Goal: Task Accomplishment & Management: Use online tool/utility

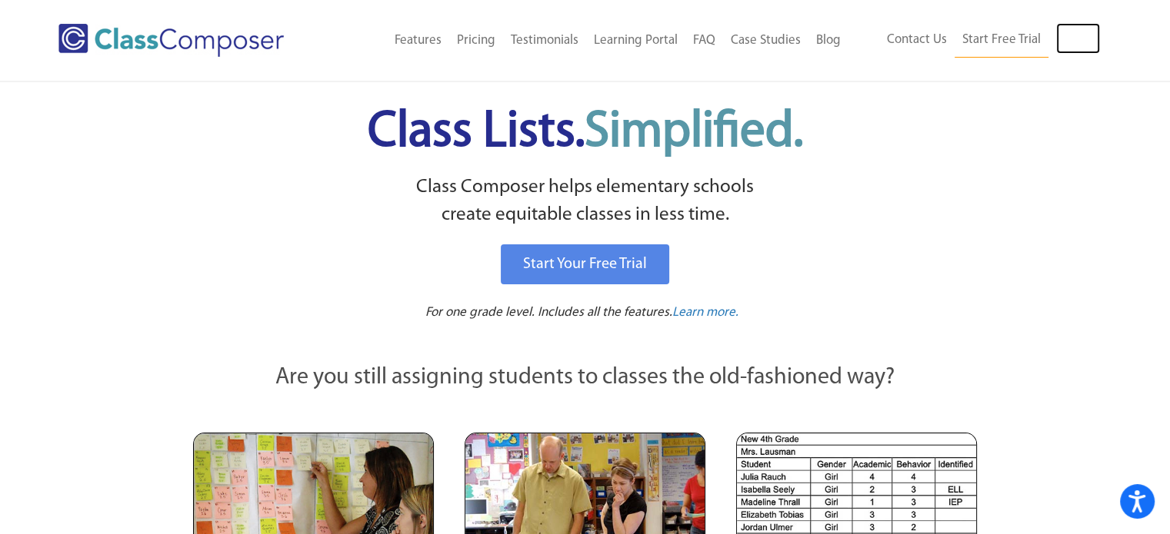
click at [1056, 40] on link "Log In" at bounding box center [1078, 38] width 44 height 31
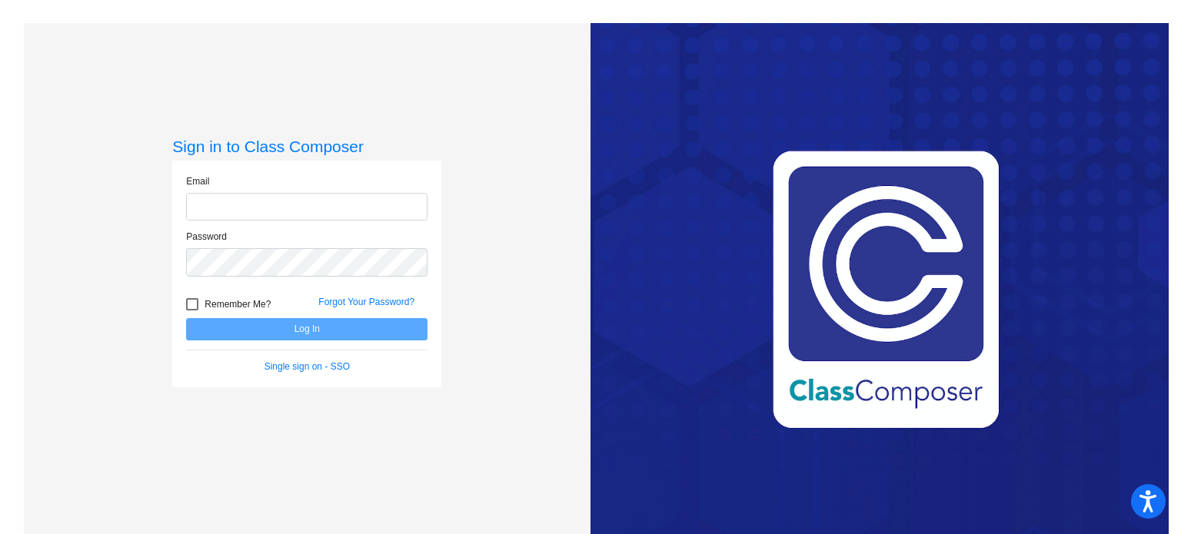
type input "[EMAIL_ADDRESS][DOMAIN_NAME]"
click at [318, 322] on button "Log In" at bounding box center [306, 329] width 241 height 22
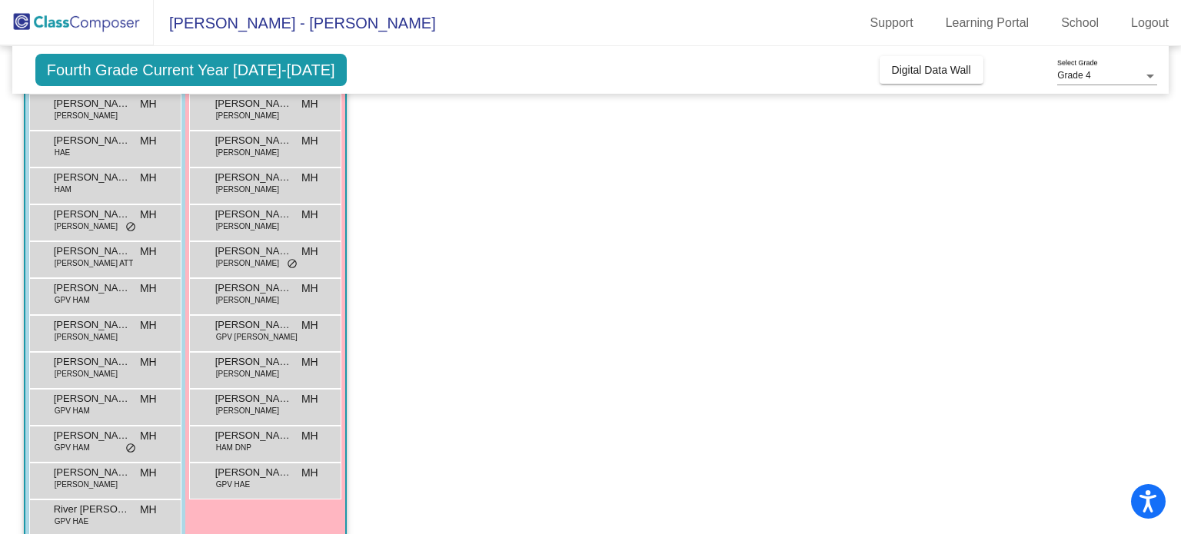
scroll to position [159, 0]
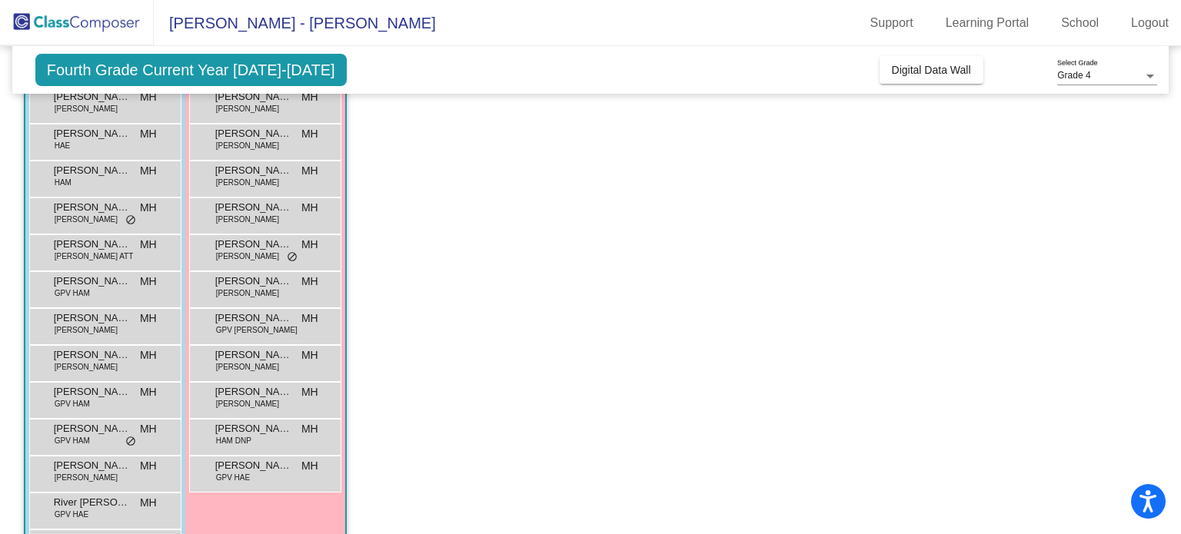
click at [257, 433] on span "[PERSON_NAME]" at bounding box center [253, 428] width 77 height 15
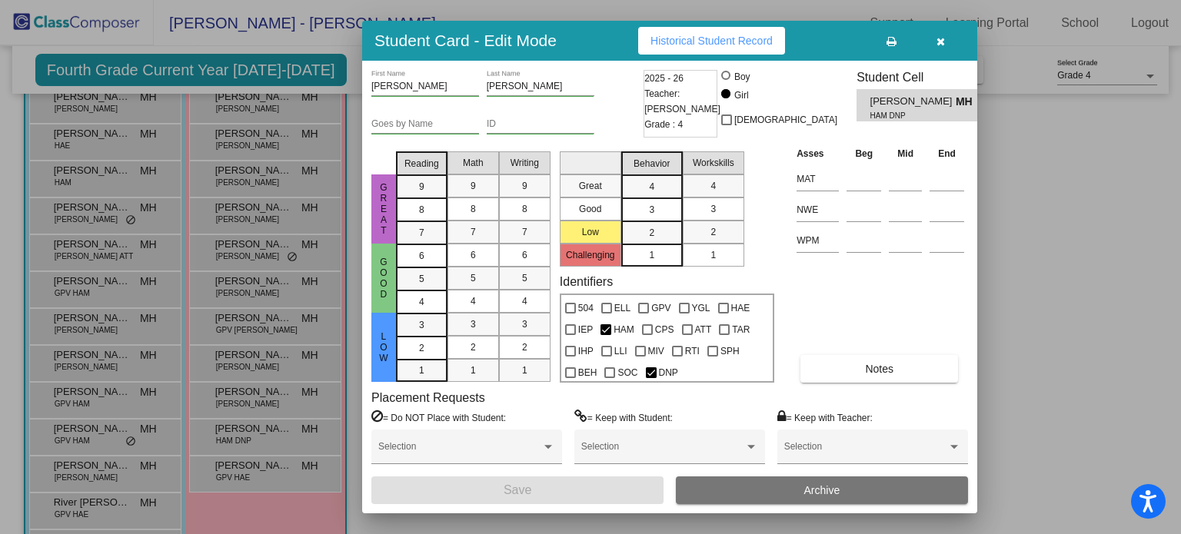
click at [1051, 304] on div at bounding box center [590, 267] width 1181 height 534
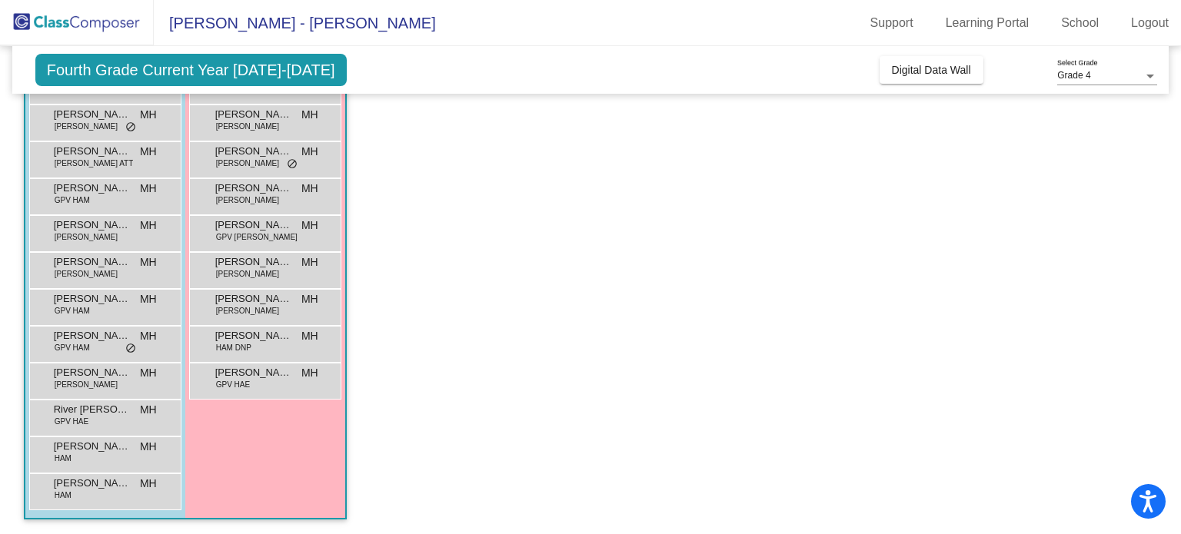
scroll to position [252, 0]
drag, startPoint x: 938, startPoint y: 76, endPoint x: 884, endPoint y: 67, distance: 55.4
click at [884, 67] on button "Digital Data Wall" at bounding box center [932, 70] width 104 height 28
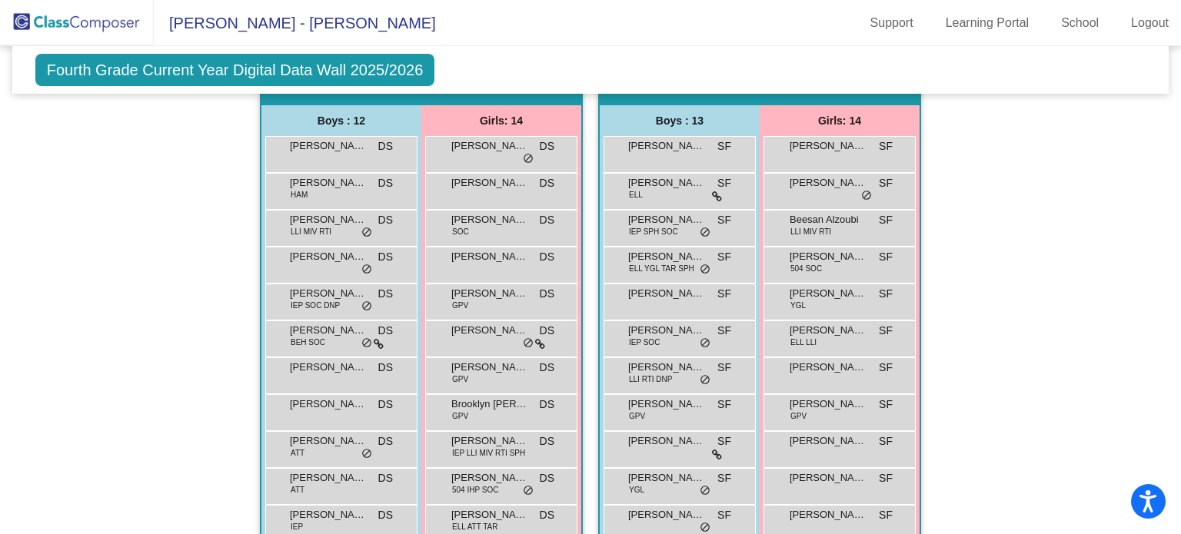
scroll to position [1044, 0]
